Goal: Task Accomplishment & Management: Manage account settings

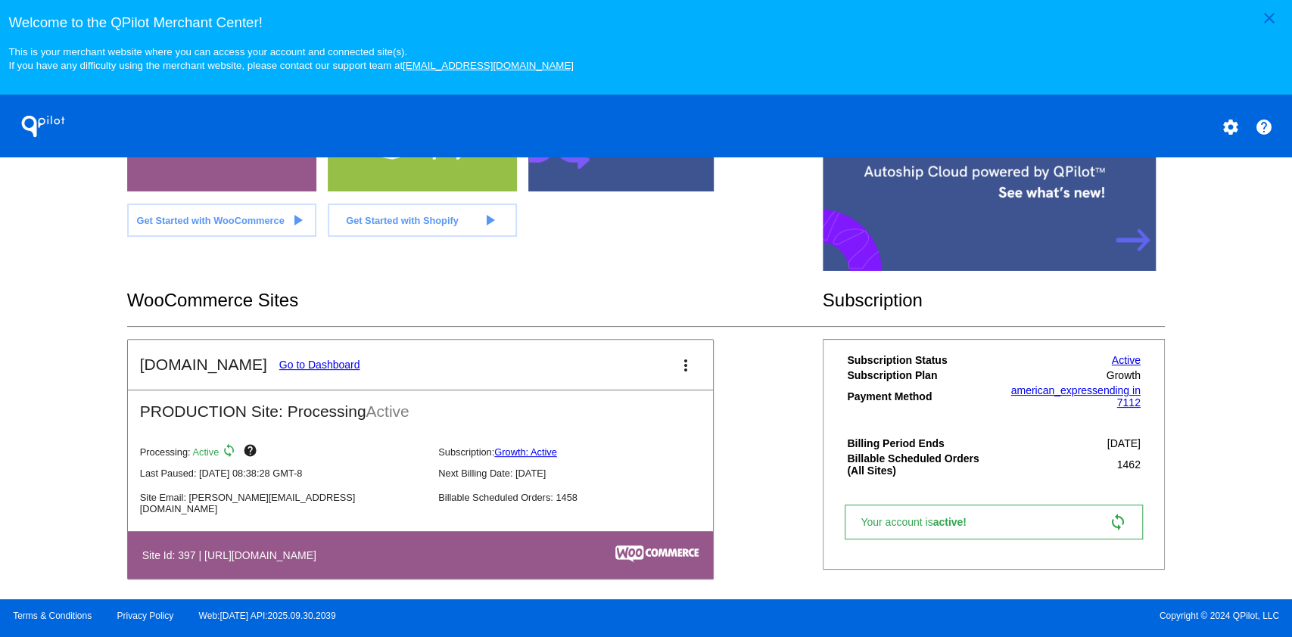
scroll to position [403, 0]
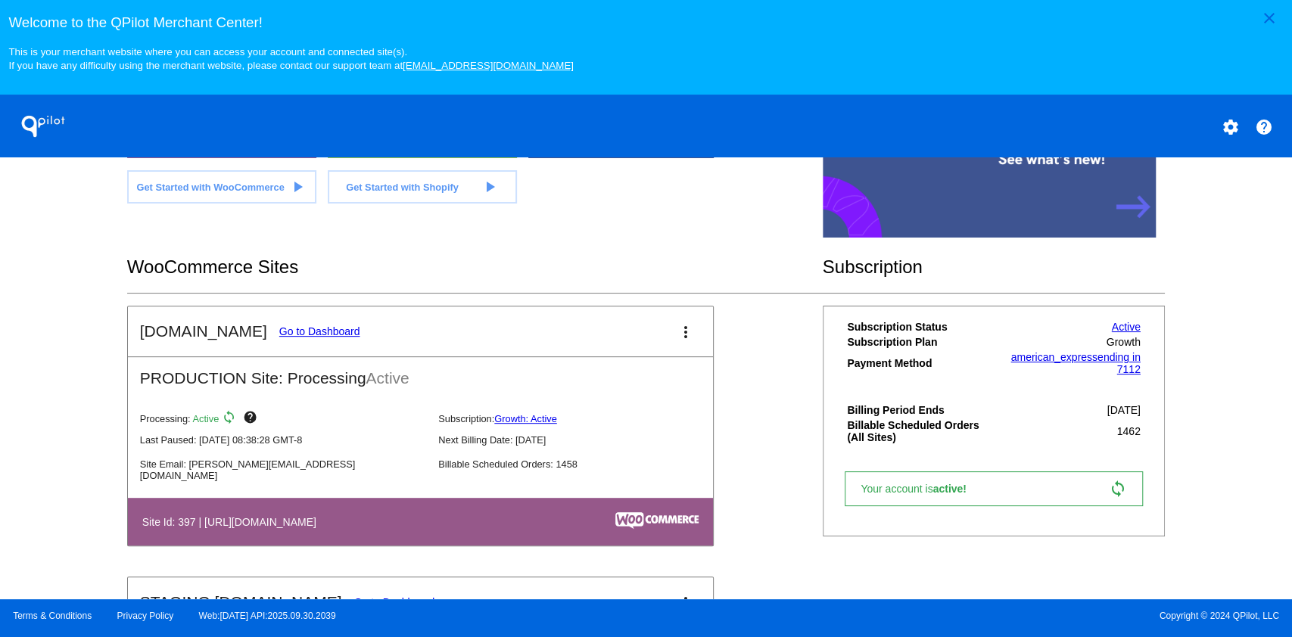
click at [322, 329] on link "Go to Dashboard" at bounding box center [319, 331] width 81 height 12
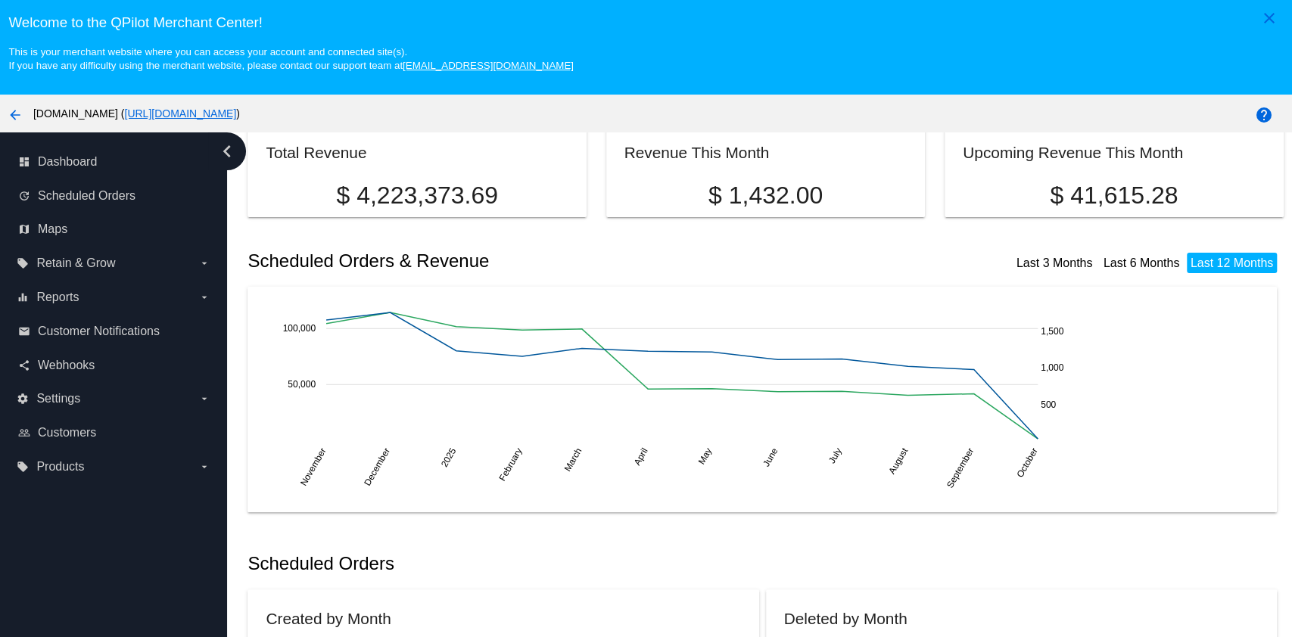
scroll to position [201, 0]
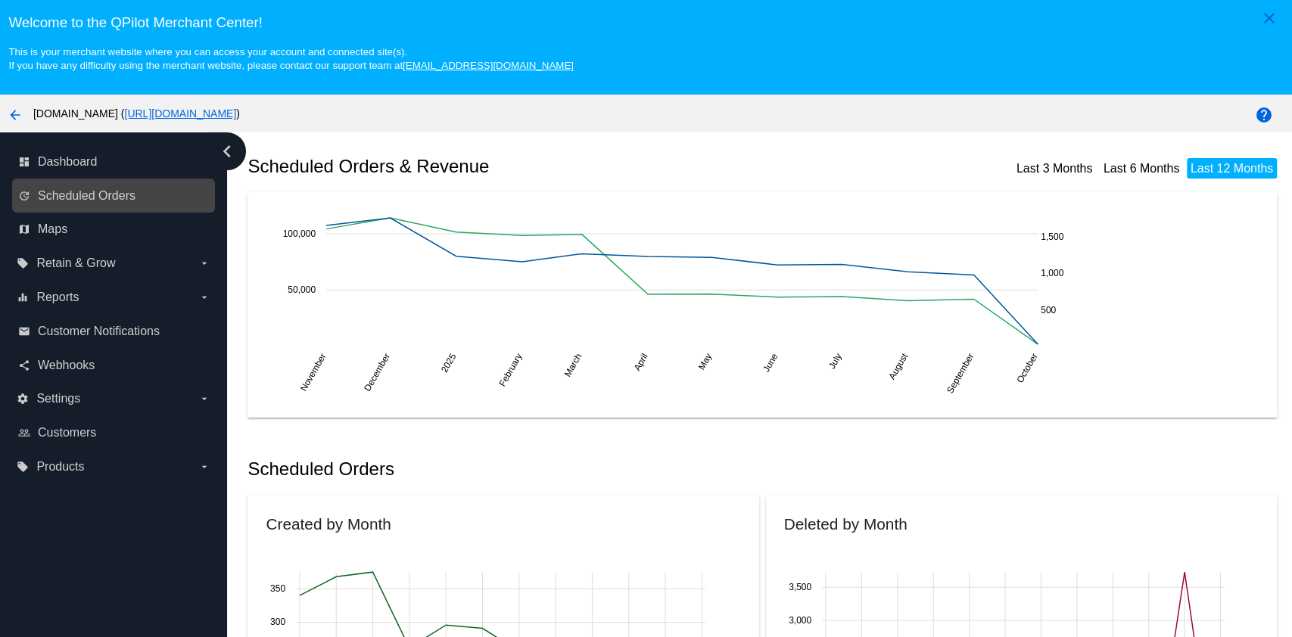
click at [126, 179] on div "update Scheduled Orders" at bounding box center [113, 196] width 203 height 34
click at [130, 192] on span "Scheduled Orders" at bounding box center [87, 196] width 98 height 14
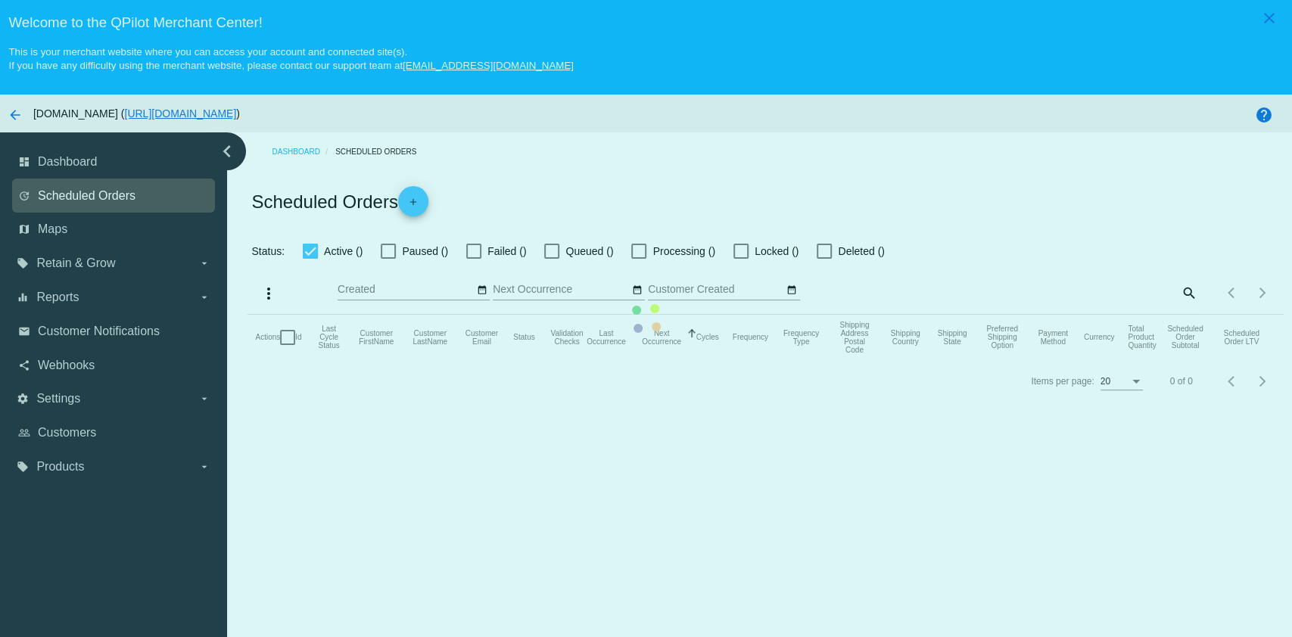
checkbox input "true"
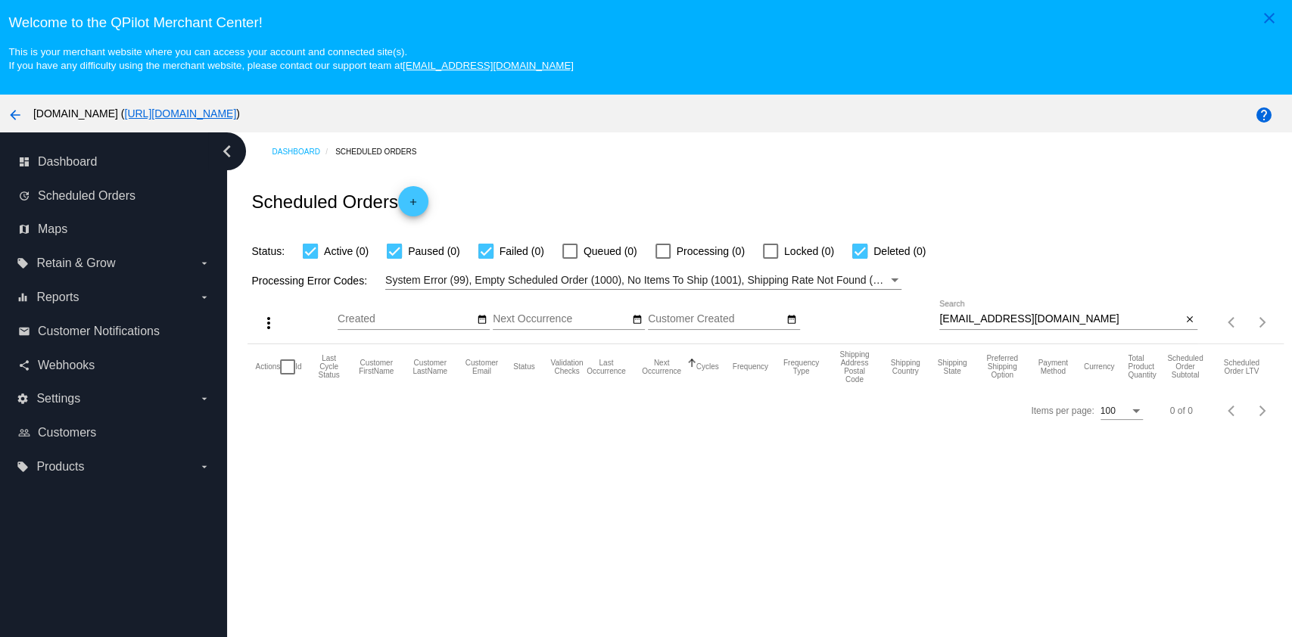
click at [1005, 326] on div "[EMAIL_ADDRESS][DOMAIN_NAME] Search" at bounding box center [1060, 315] width 242 height 30
click at [1005, 325] on input "[EMAIL_ADDRESS][DOMAIN_NAME]" at bounding box center [1060, 319] width 242 height 12
paste input "roberthill720"
type input "[EMAIL_ADDRESS][DOMAIN_NAME]"
